Goal: Task Accomplishment & Management: Use online tool/utility

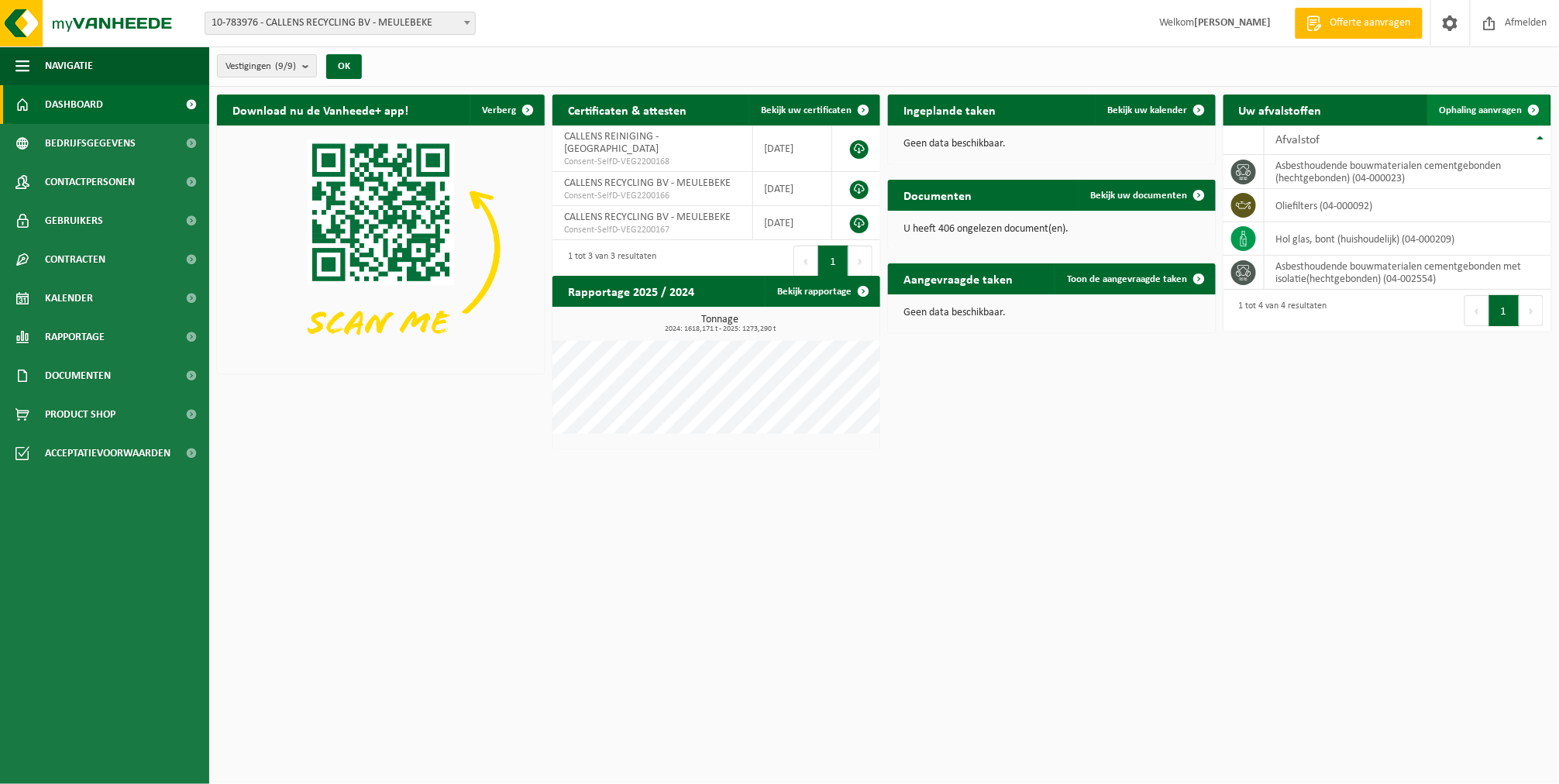
click at [1474, 113] on span "Ophaling aanvragen" at bounding box center [1481, 110] width 83 height 10
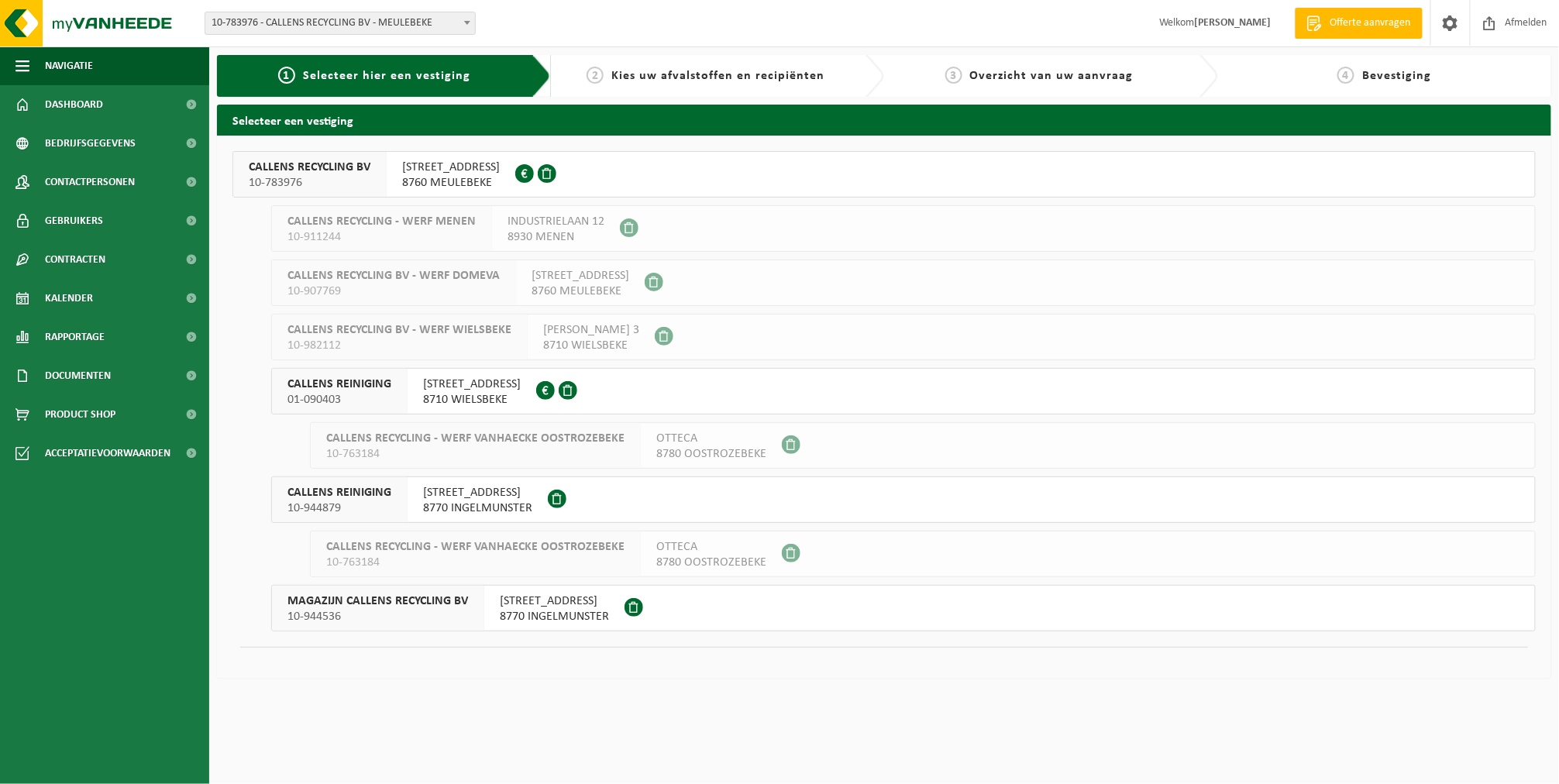
click at [403, 164] on span "SPILLEBOSSTRAAT 1" at bounding box center [451, 167] width 98 height 16
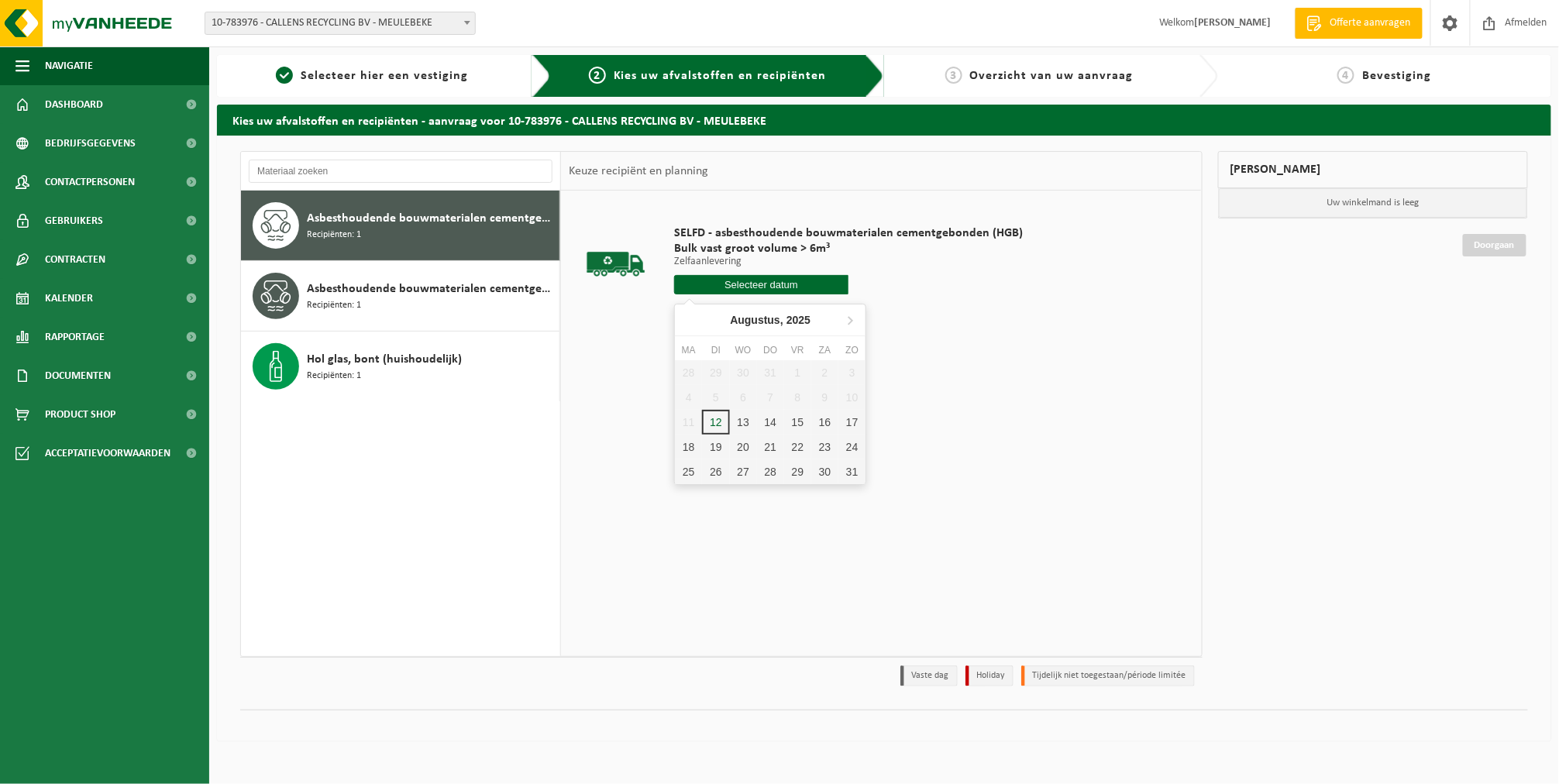
click at [688, 290] on input "text" at bounding box center [761, 284] width 175 height 20
click at [745, 419] on div "13" at bounding box center [743, 423] width 27 height 25
type input "Van 2025-08-13"
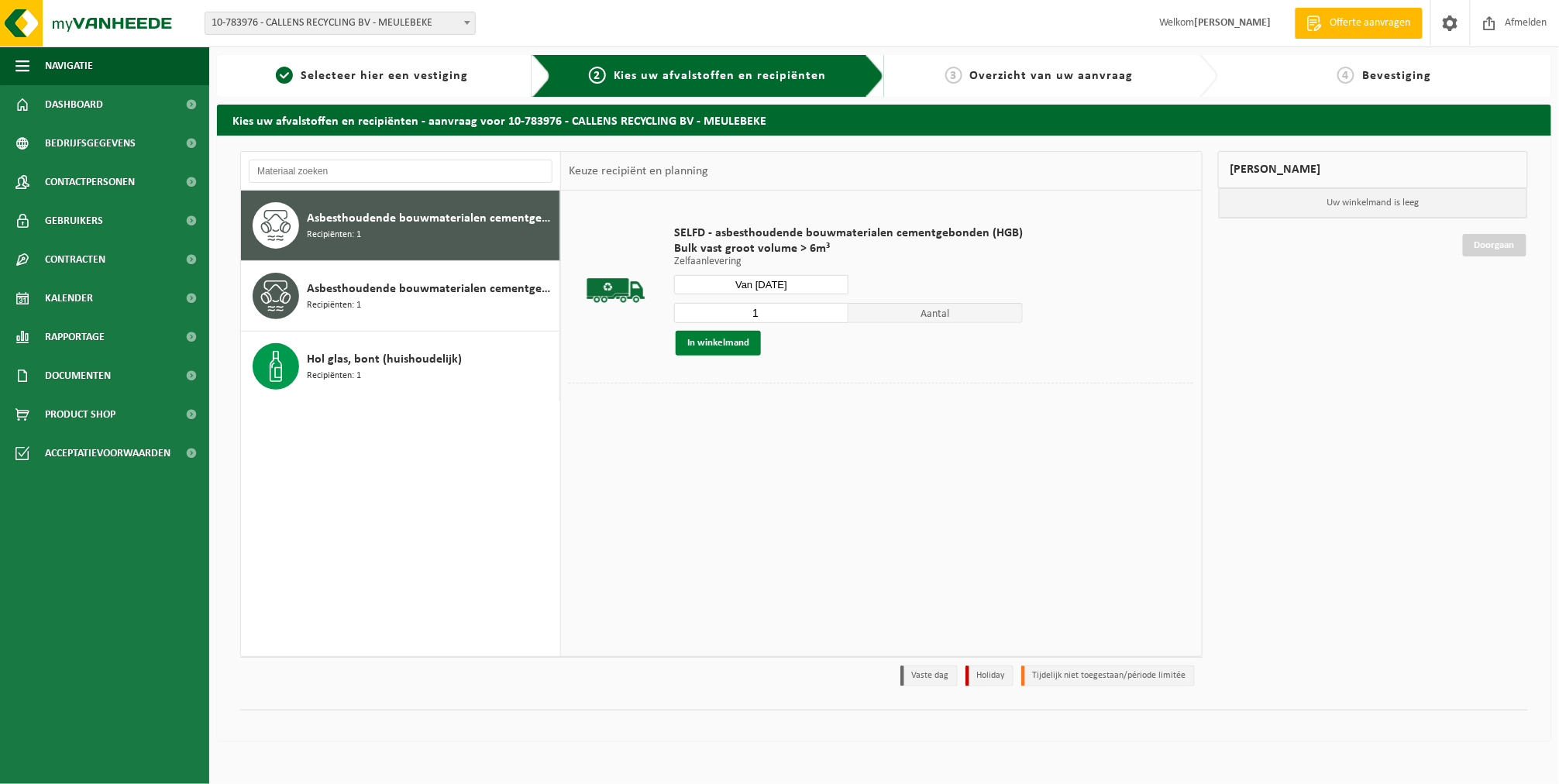
click at [731, 336] on button "In winkelmand" at bounding box center [718, 343] width 85 height 25
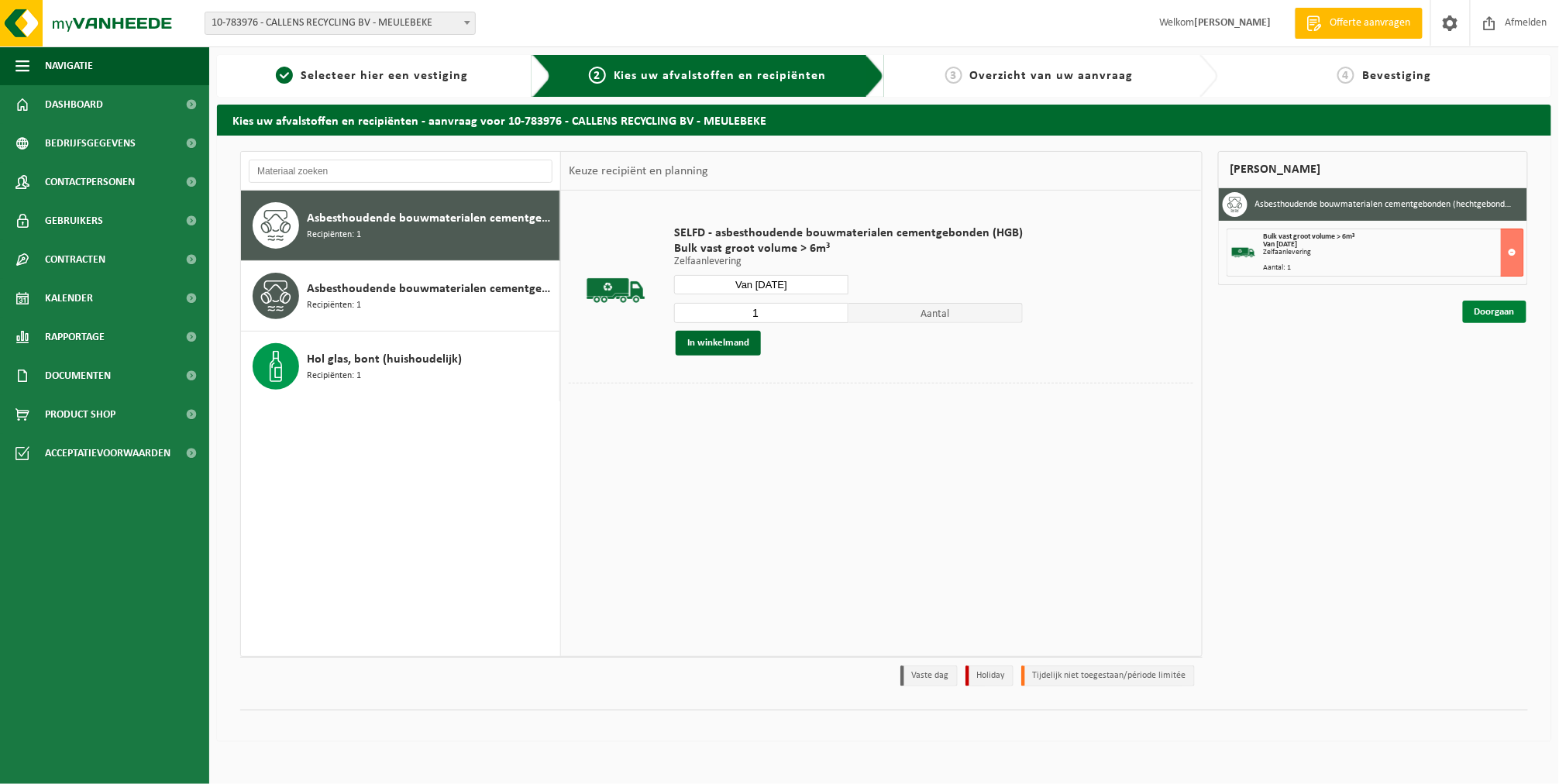
click at [1484, 315] on link "Doorgaan" at bounding box center [1494, 311] width 63 height 23
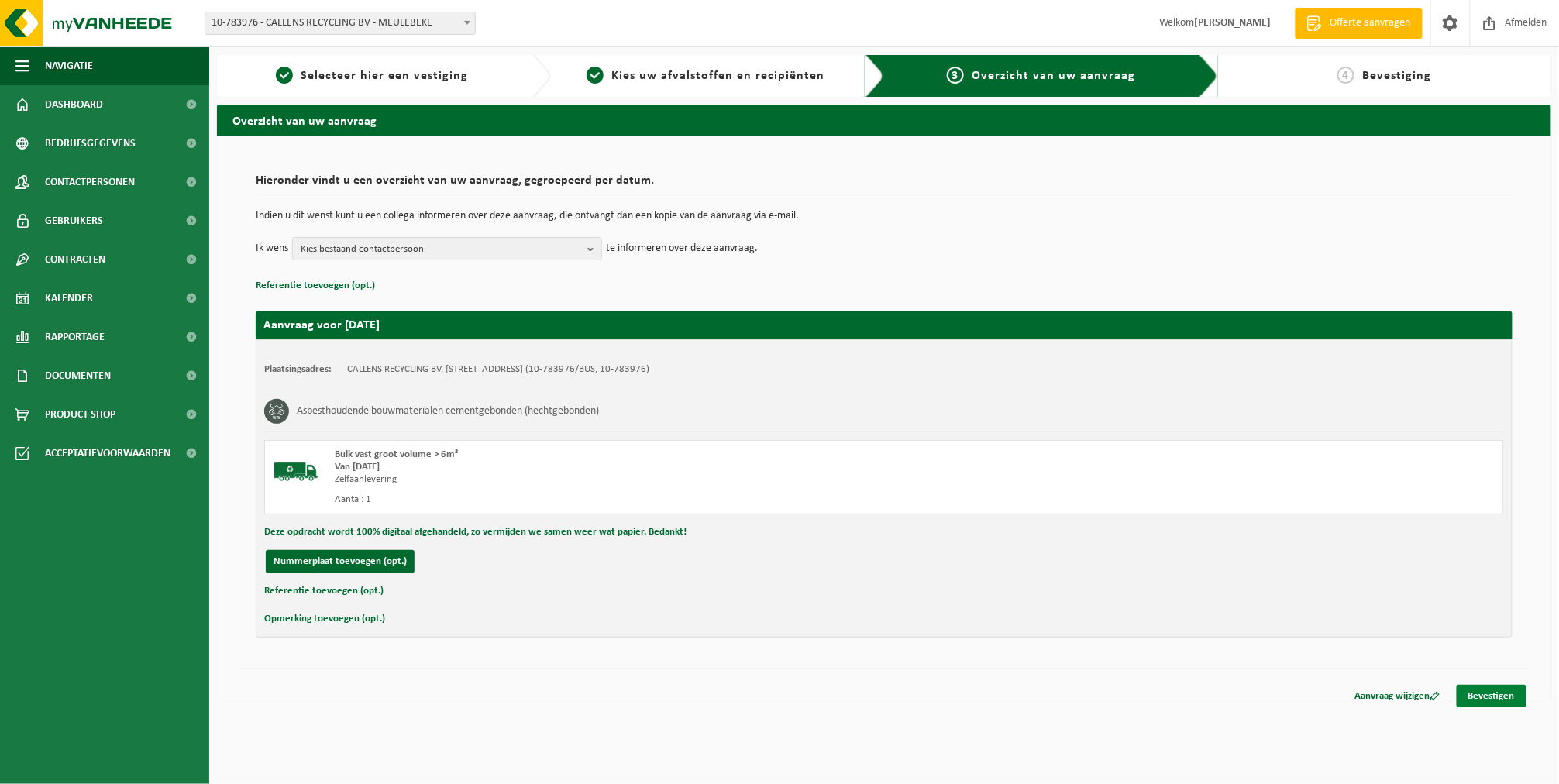
click at [1509, 690] on link "Bevestigen" at bounding box center [1491, 696] width 70 height 23
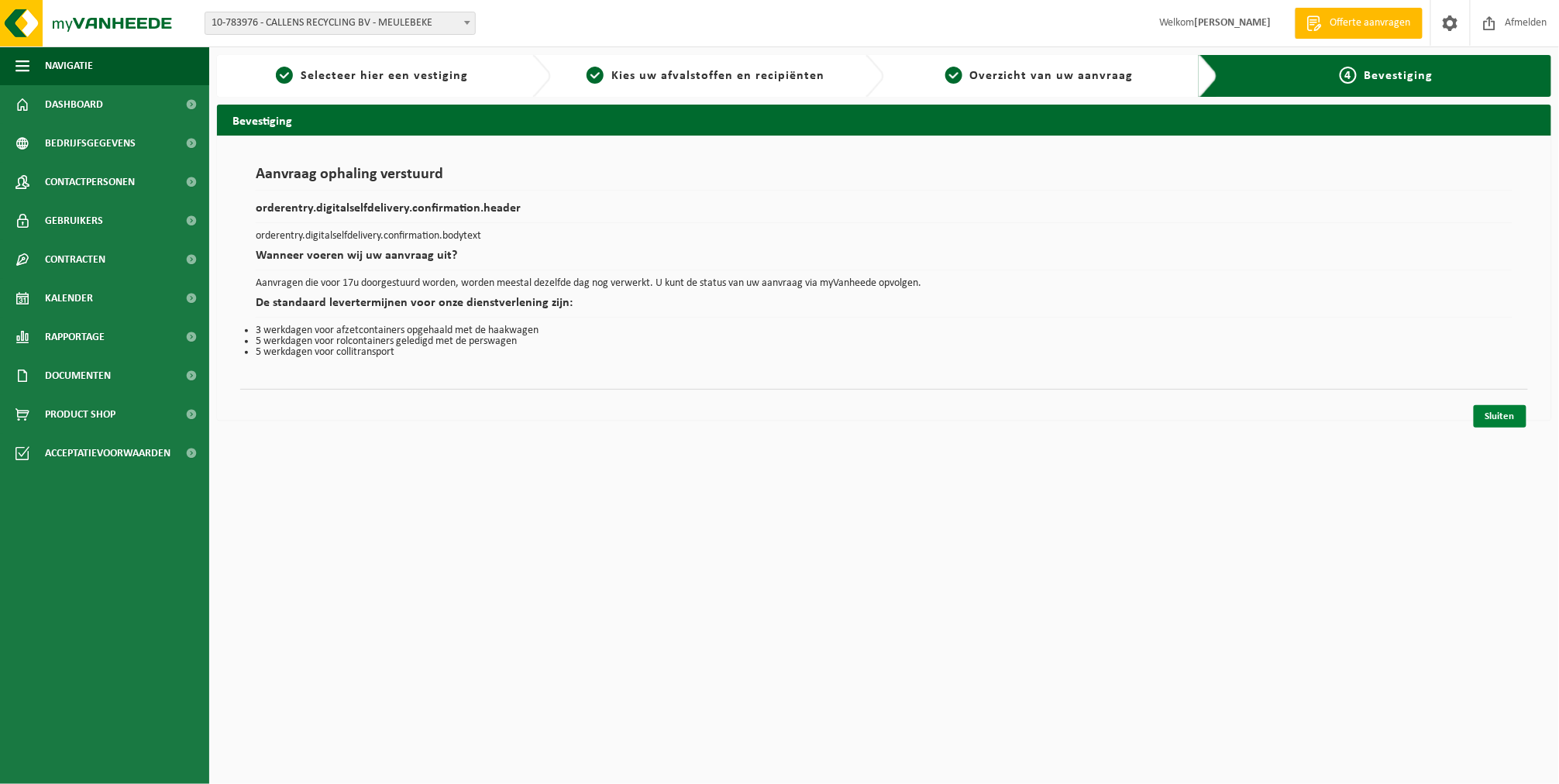
click at [1500, 419] on link "Sluiten" at bounding box center [1500, 416] width 52 height 23
